Goal: Transaction & Acquisition: Purchase product/service

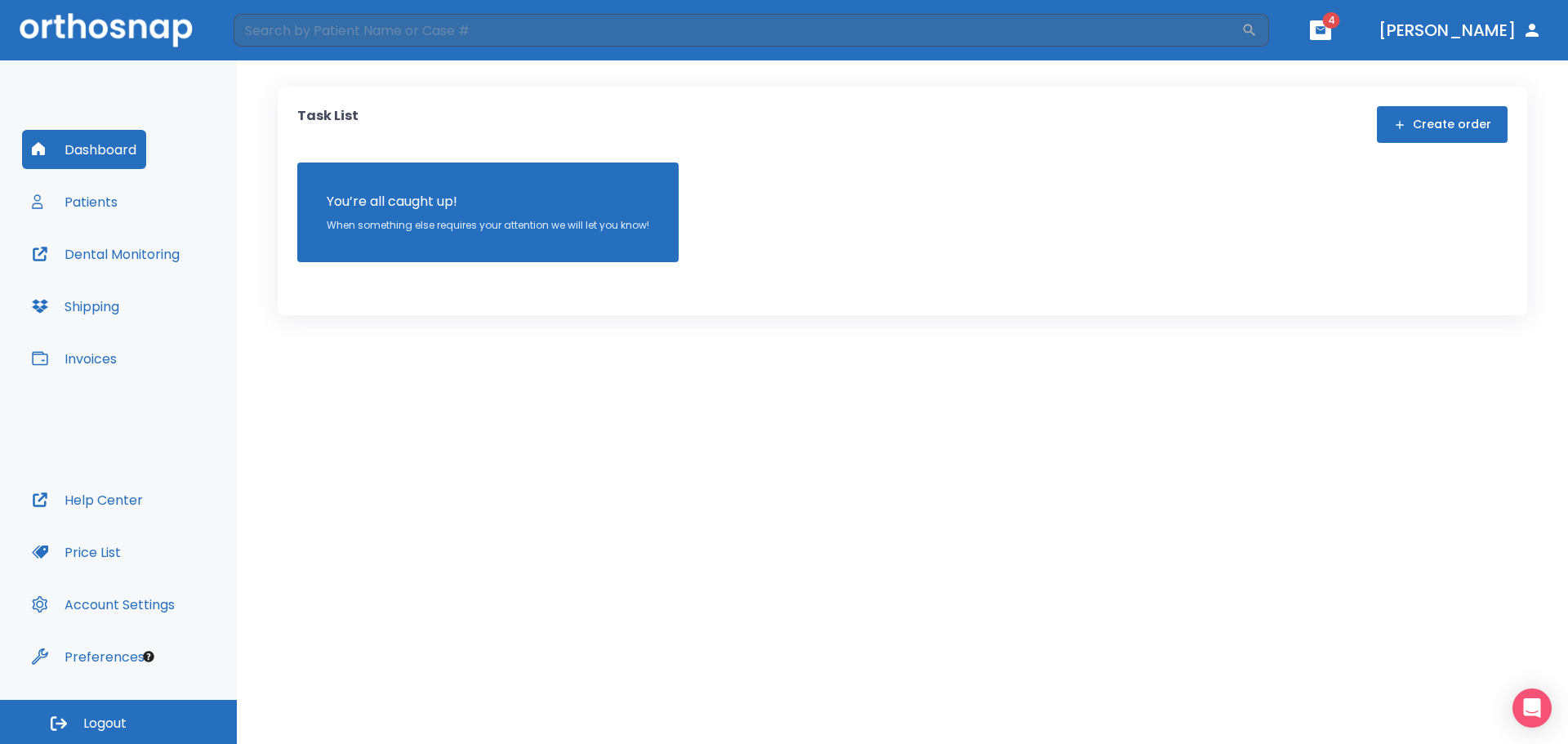
click at [81, 359] on button "Invoices" at bounding box center [74, 359] width 105 height 40
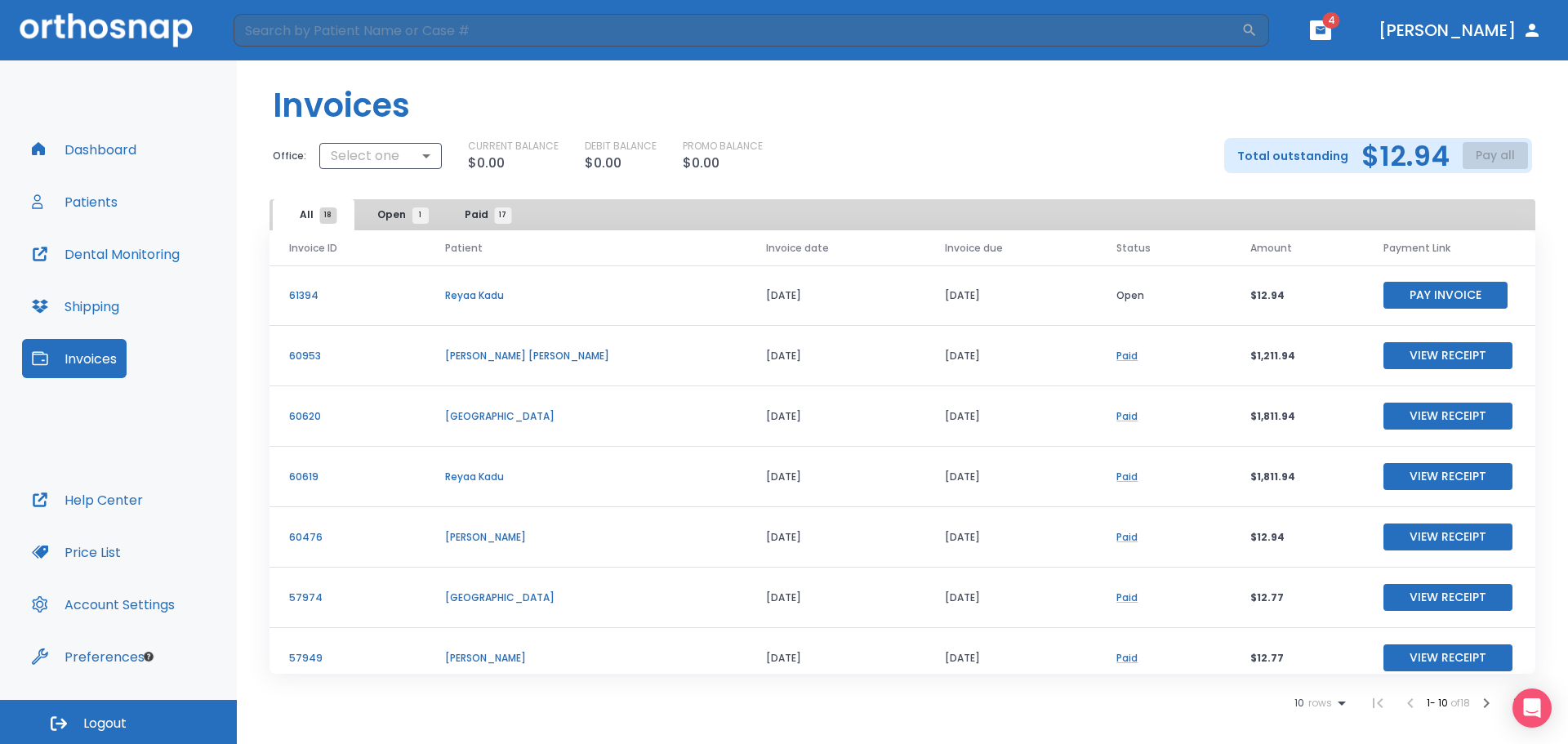
click at [1428, 295] on button "Pay Invoice" at bounding box center [1445, 295] width 124 height 27
